Goal: Understand process/instructions: Learn how to perform a task or action

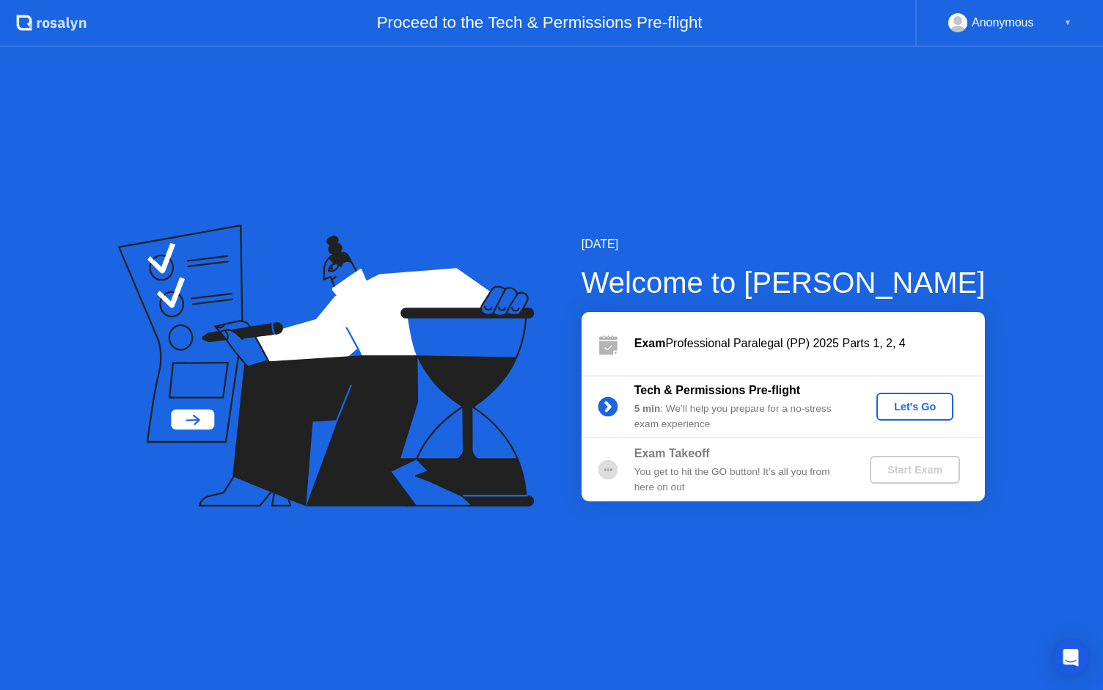
click at [915, 412] on div "Let's Go" at bounding box center [914, 407] width 65 height 12
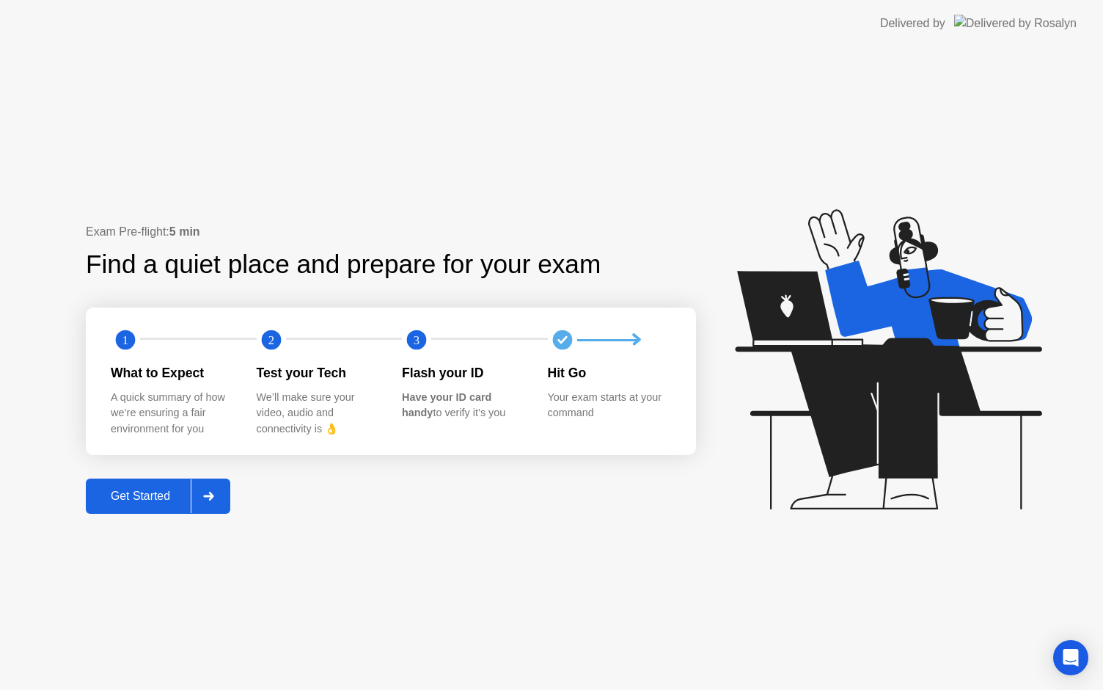
click at [167, 497] on div "Get Started" at bounding box center [140, 495] width 100 height 13
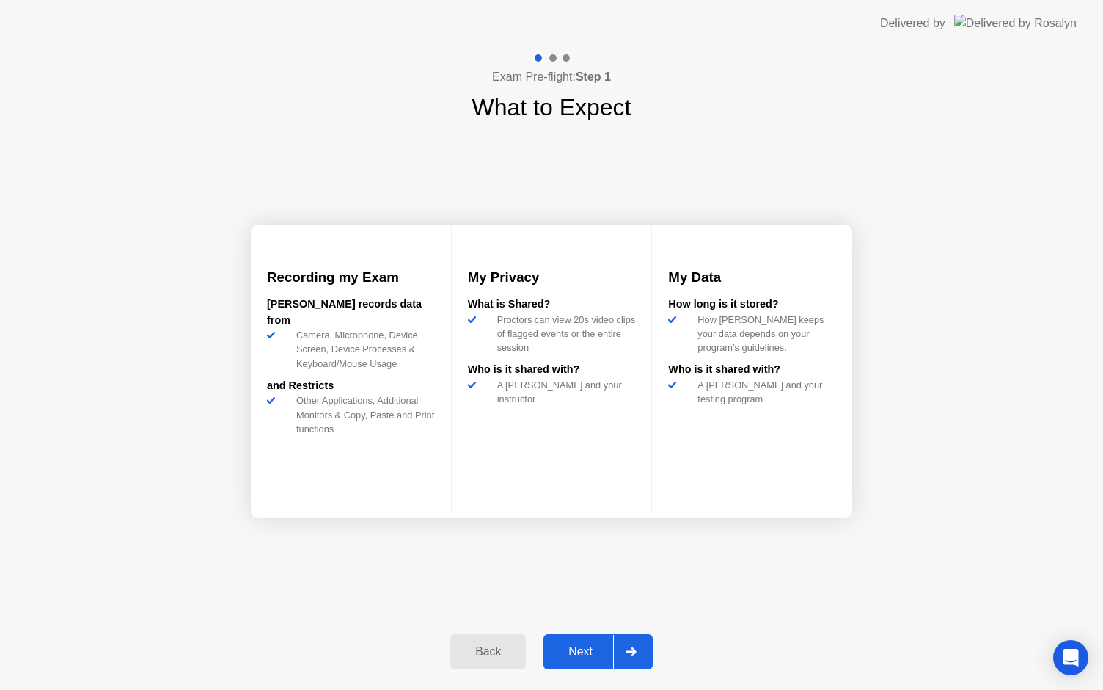
click at [585, 660] on button "Next" at bounding box center [598, 651] width 109 height 35
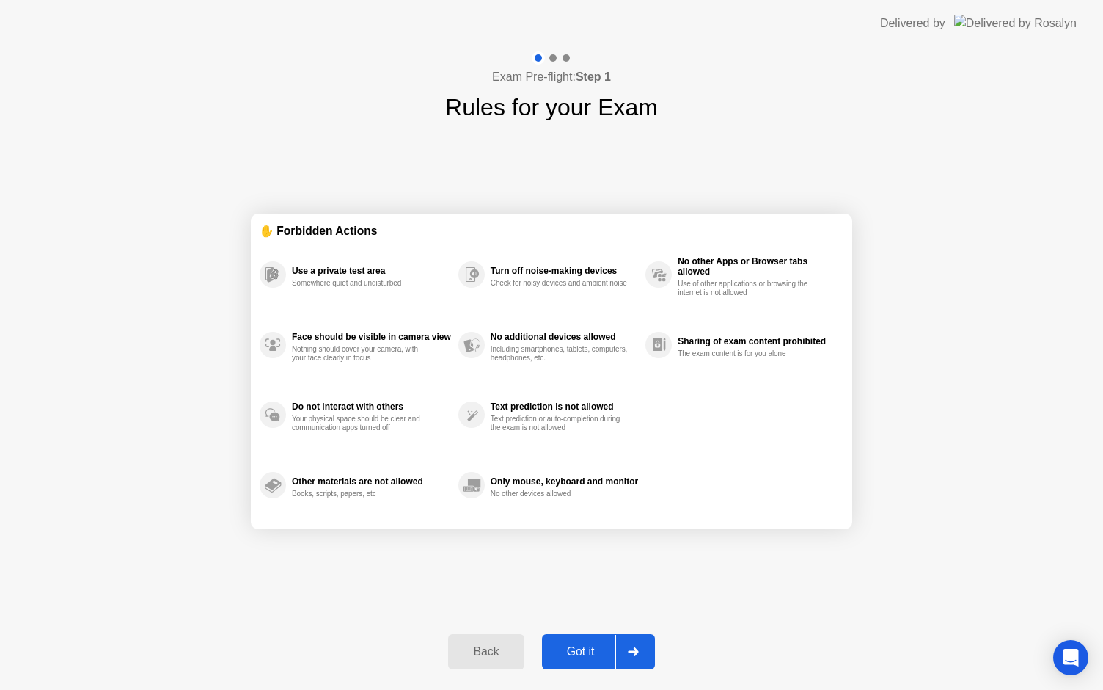
click at [585, 660] on button "Got it" at bounding box center [598, 651] width 113 height 35
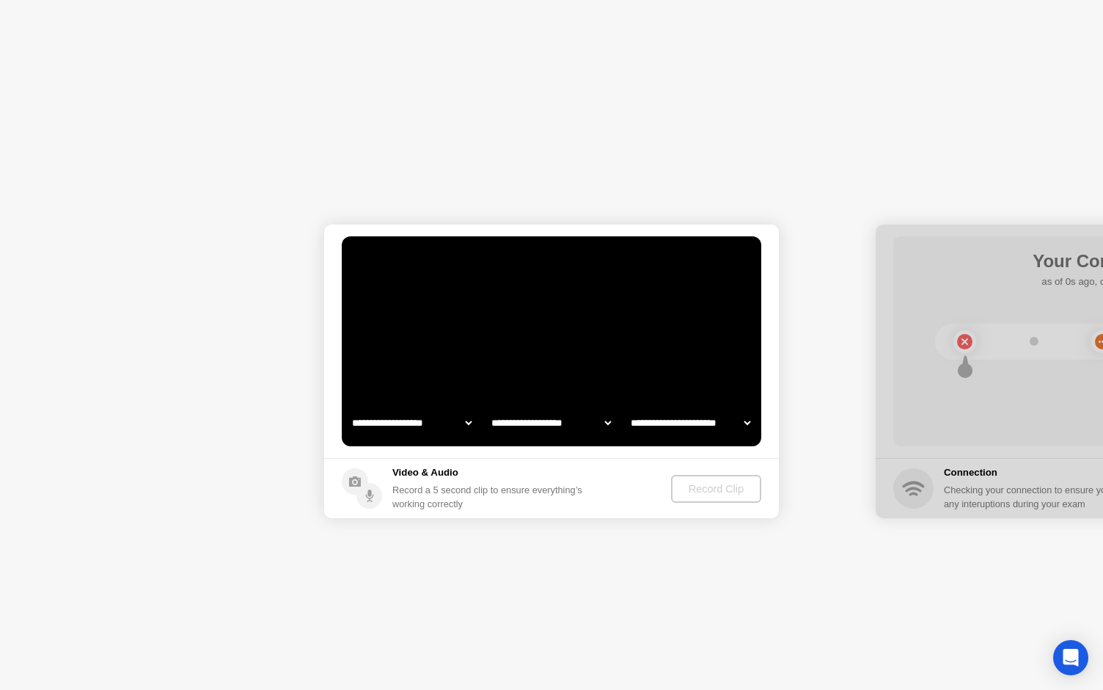
select select "**********"
select select "*******"
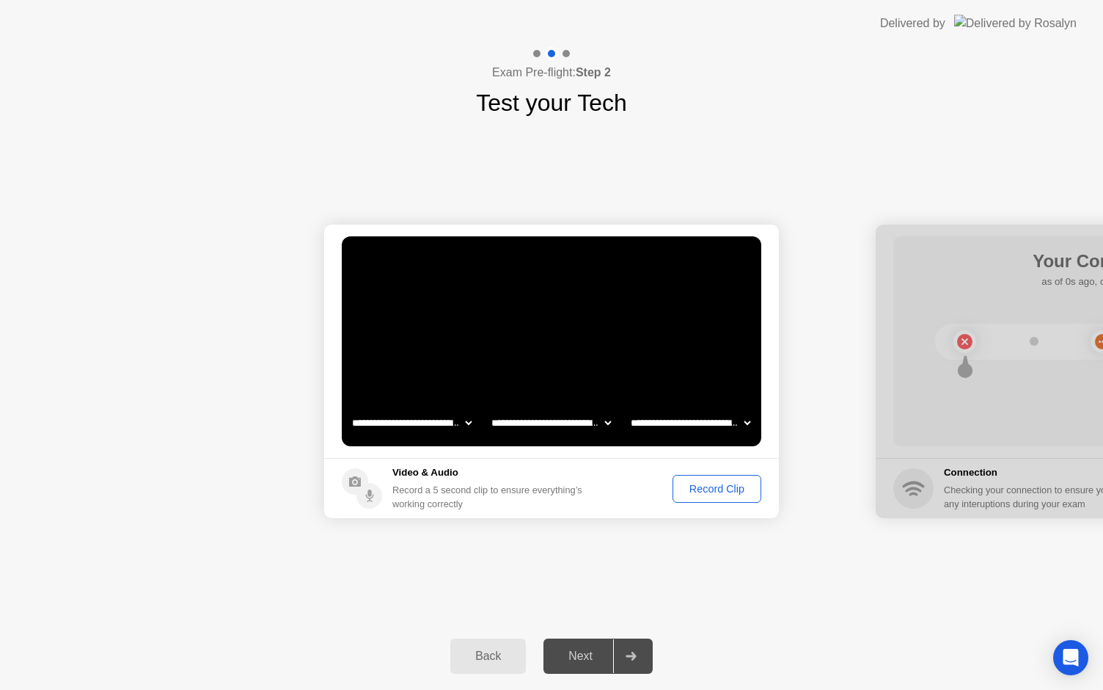
click at [712, 483] on div "Record Clip" at bounding box center [717, 489] width 78 height 12
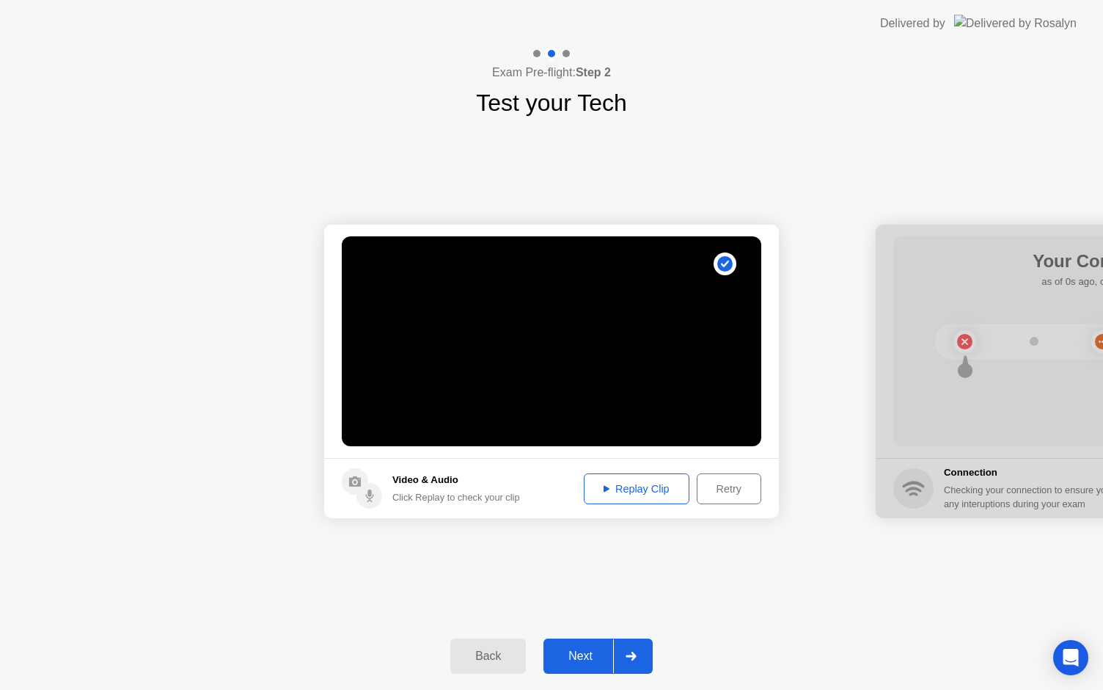
click at [646, 487] on div "Replay Clip" at bounding box center [636, 489] width 95 height 12
click at [573, 659] on div "Next" at bounding box center [580, 655] width 65 height 13
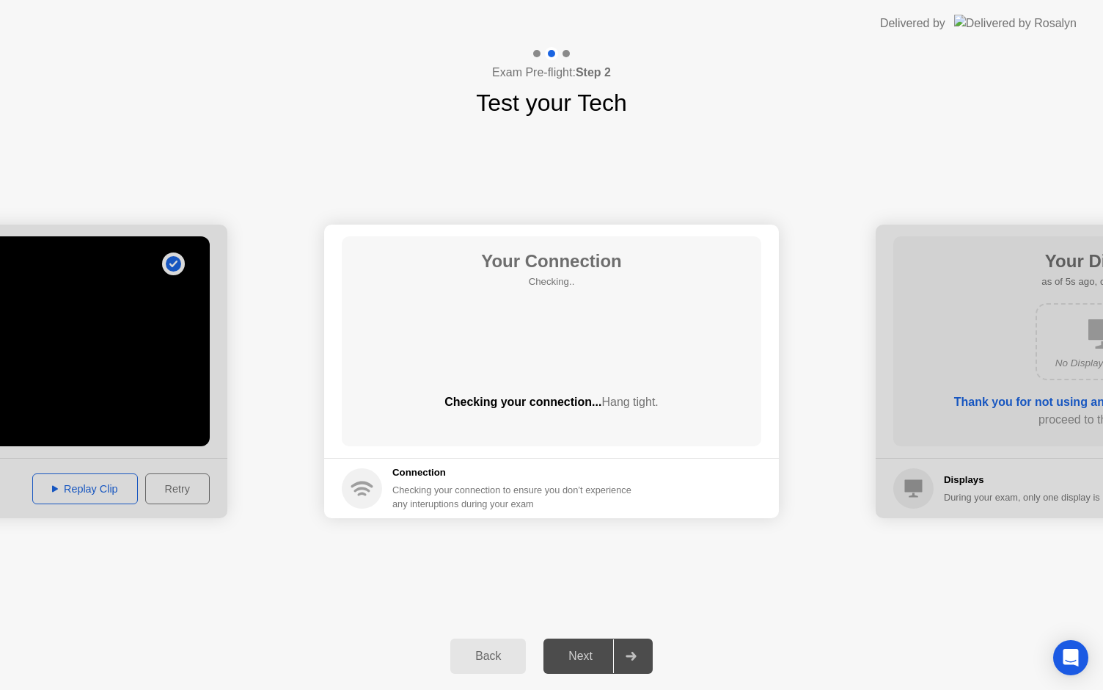
click at [573, 659] on div "Next" at bounding box center [580, 655] width 65 height 13
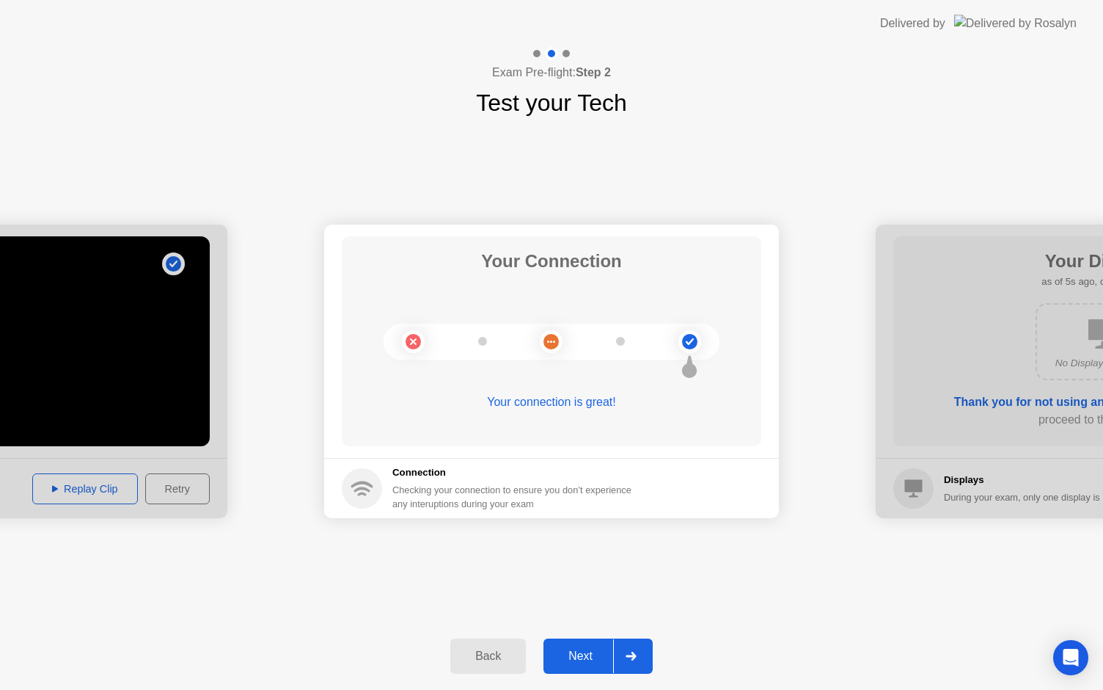
click at [573, 659] on div "Next" at bounding box center [580, 655] width 65 height 13
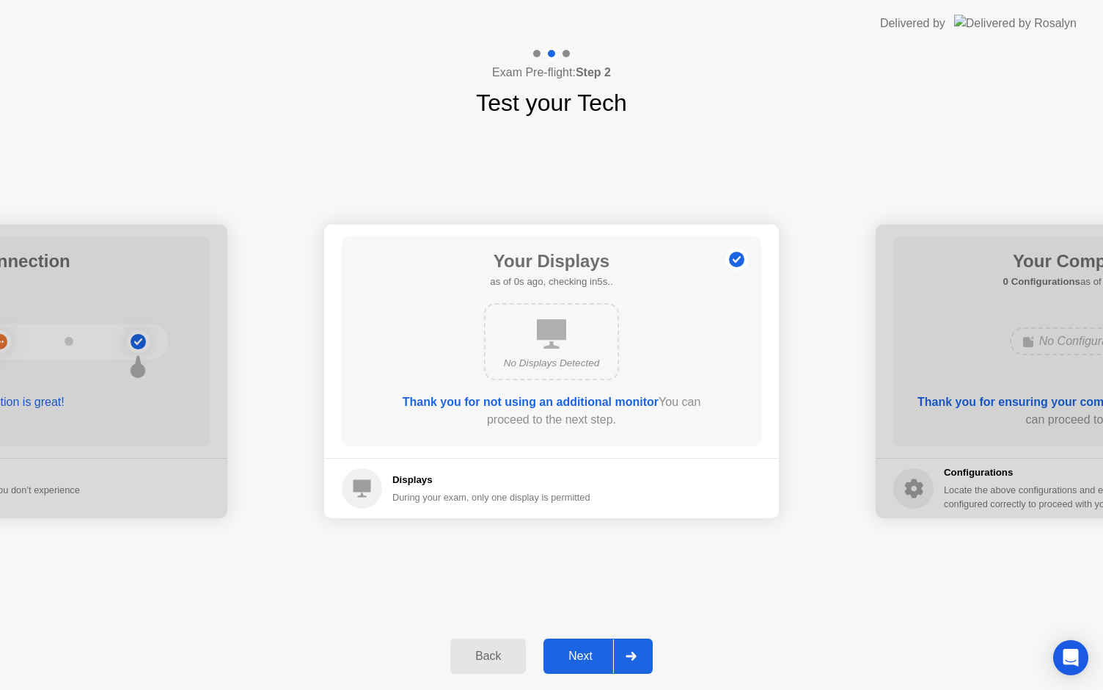
click at [573, 659] on div "Next" at bounding box center [580, 655] width 65 height 13
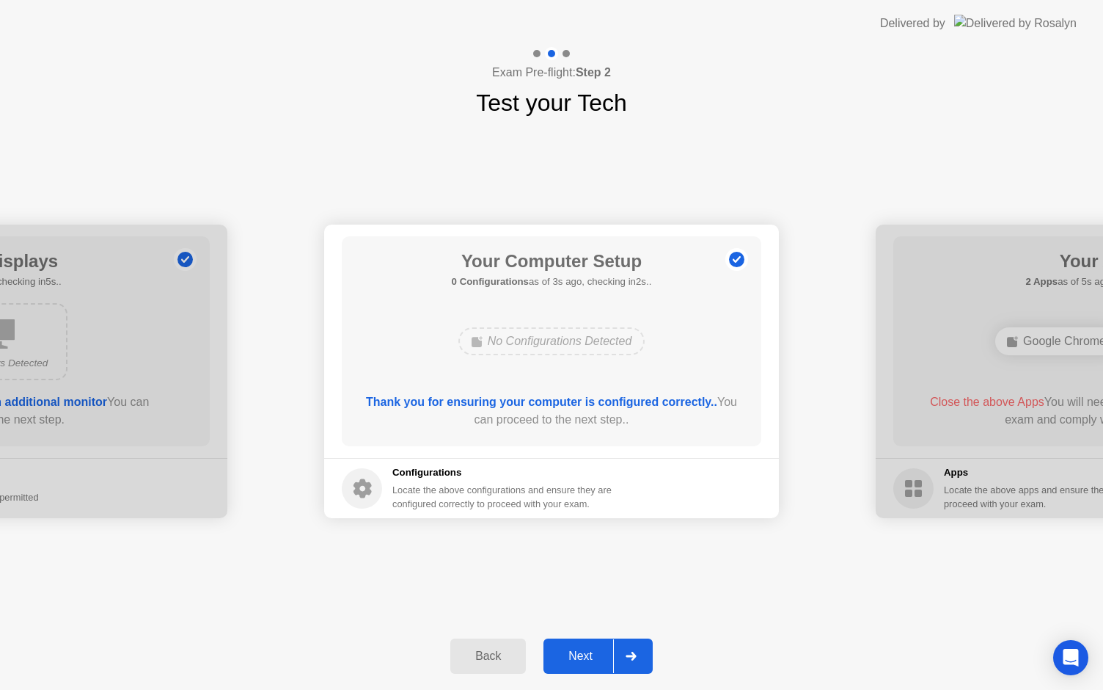
click at [578, 656] on div "Next" at bounding box center [580, 655] width 65 height 13
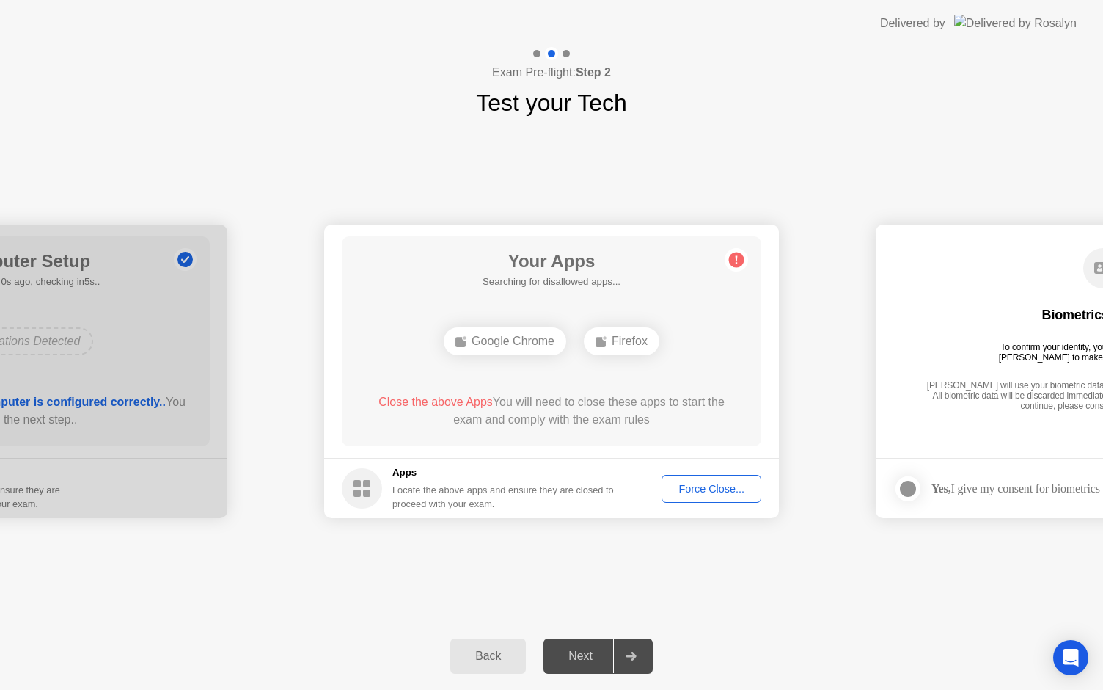
click at [701, 491] on div "Force Close..." at bounding box center [711, 489] width 89 height 12
click at [585, 657] on div "Next" at bounding box center [580, 655] width 65 height 13
click at [712, 490] on div "Force Close..." at bounding box center [711, 489] width 89 height 12
